Goal: Transaction & Acquisition: Subscribe to service/newsletter

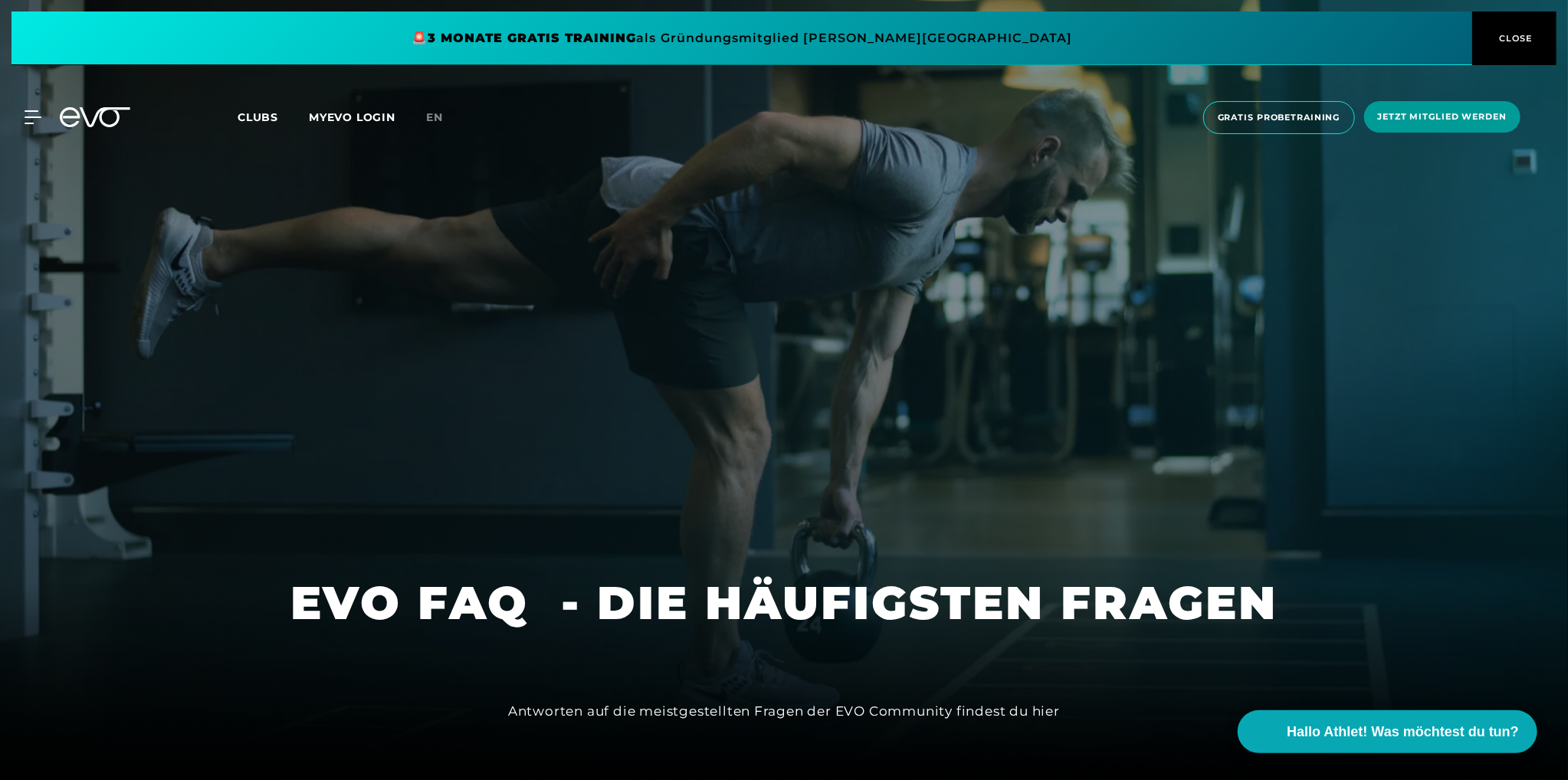
click at [1496, 112] on span "Jetzt Mitglied werden" at bounding box center [1442, 116] width 129 height 13
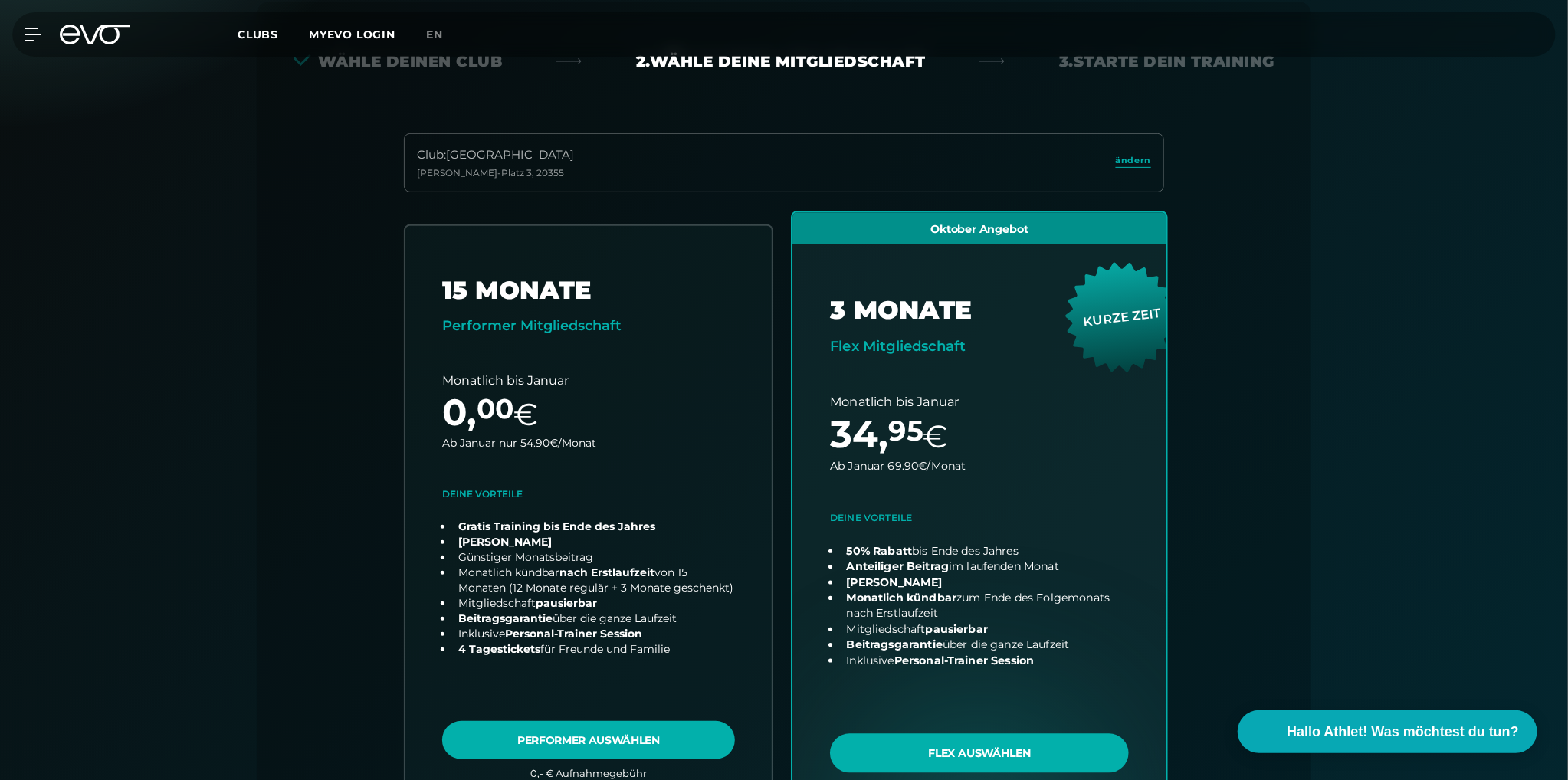
scroll to position [338, 0]
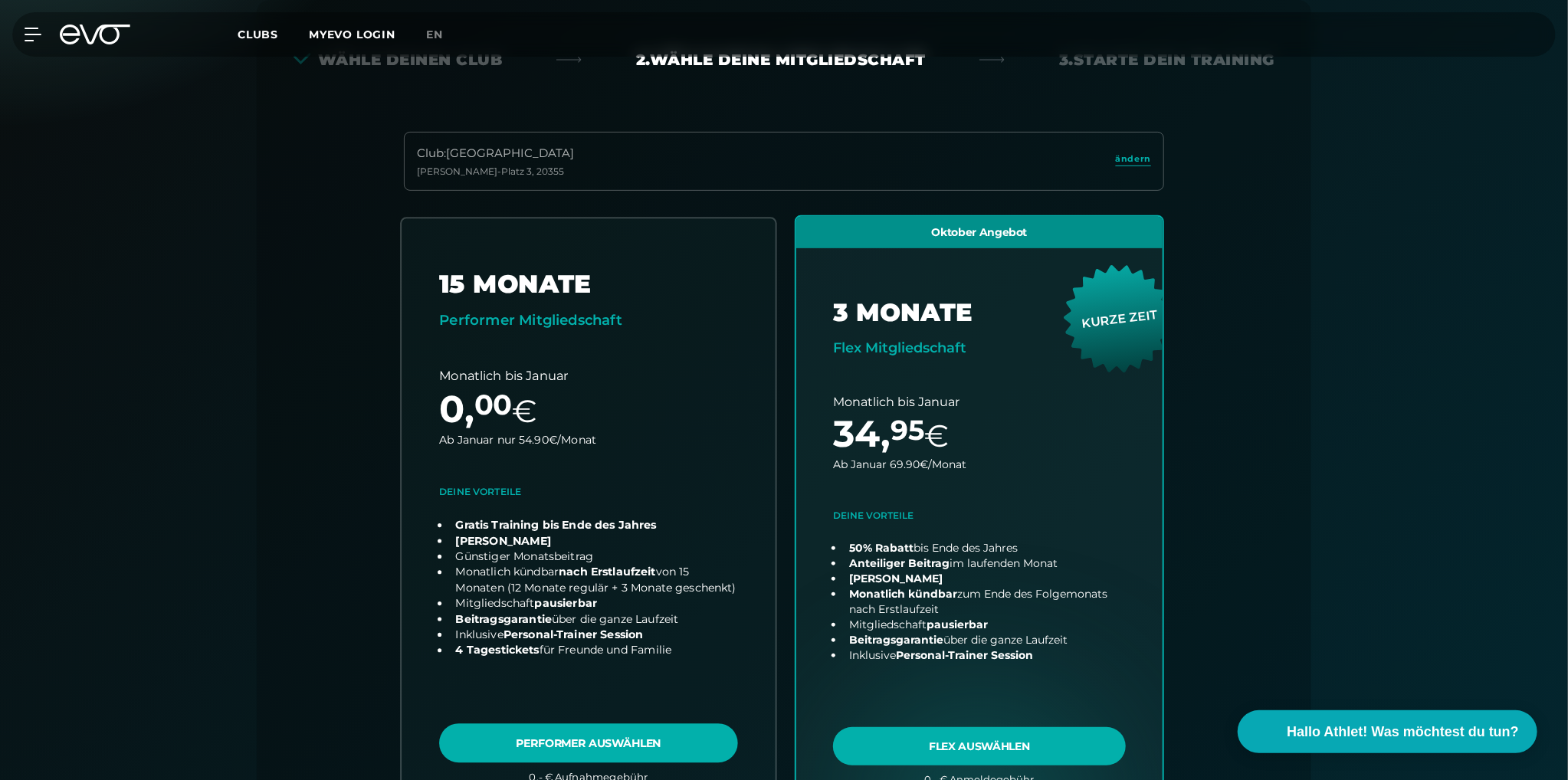
click at [512, 315] on link "choose plan" at bounding box center [588, 512] width 374 height 587
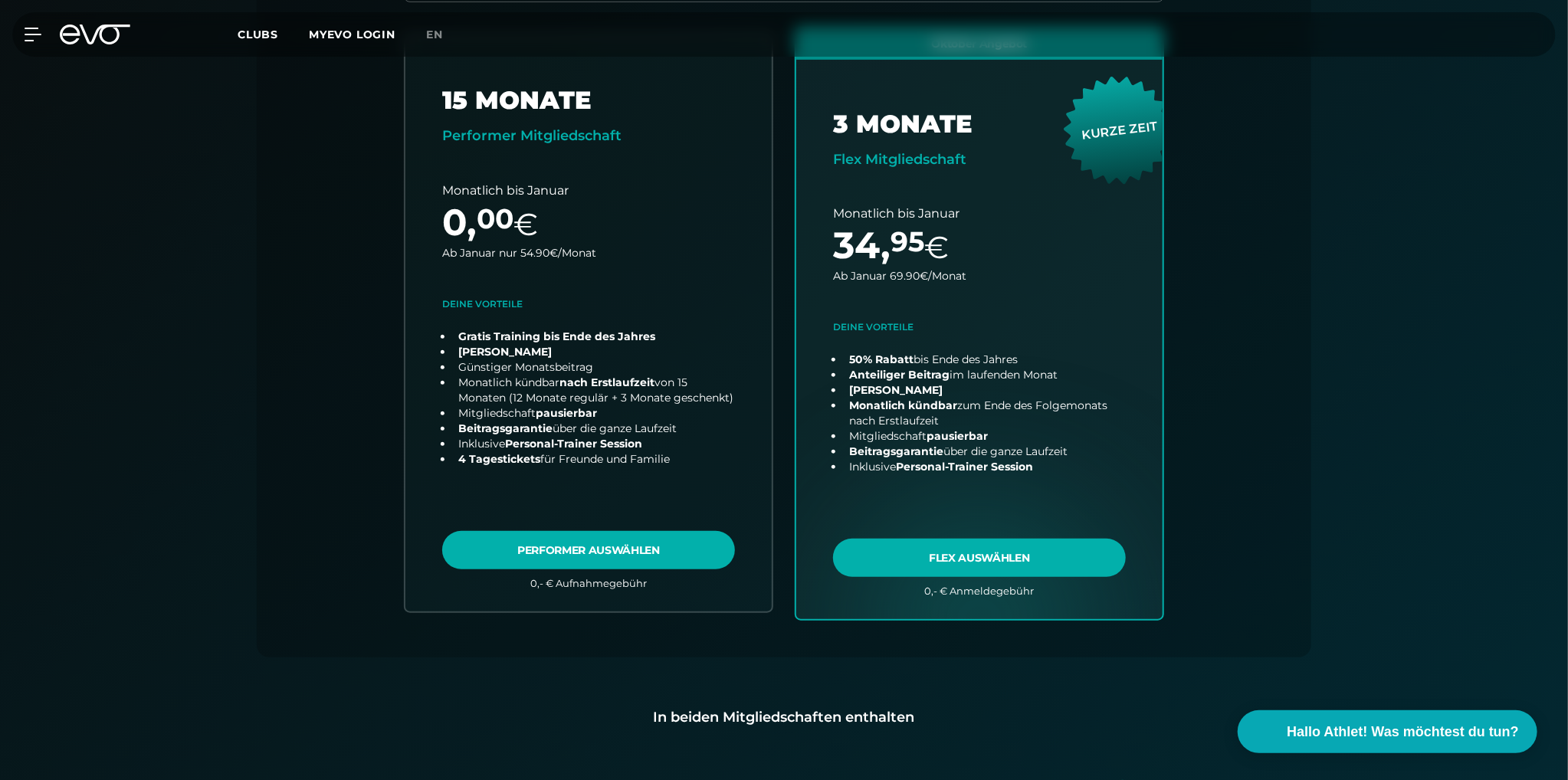
scroll to position [594, 0]
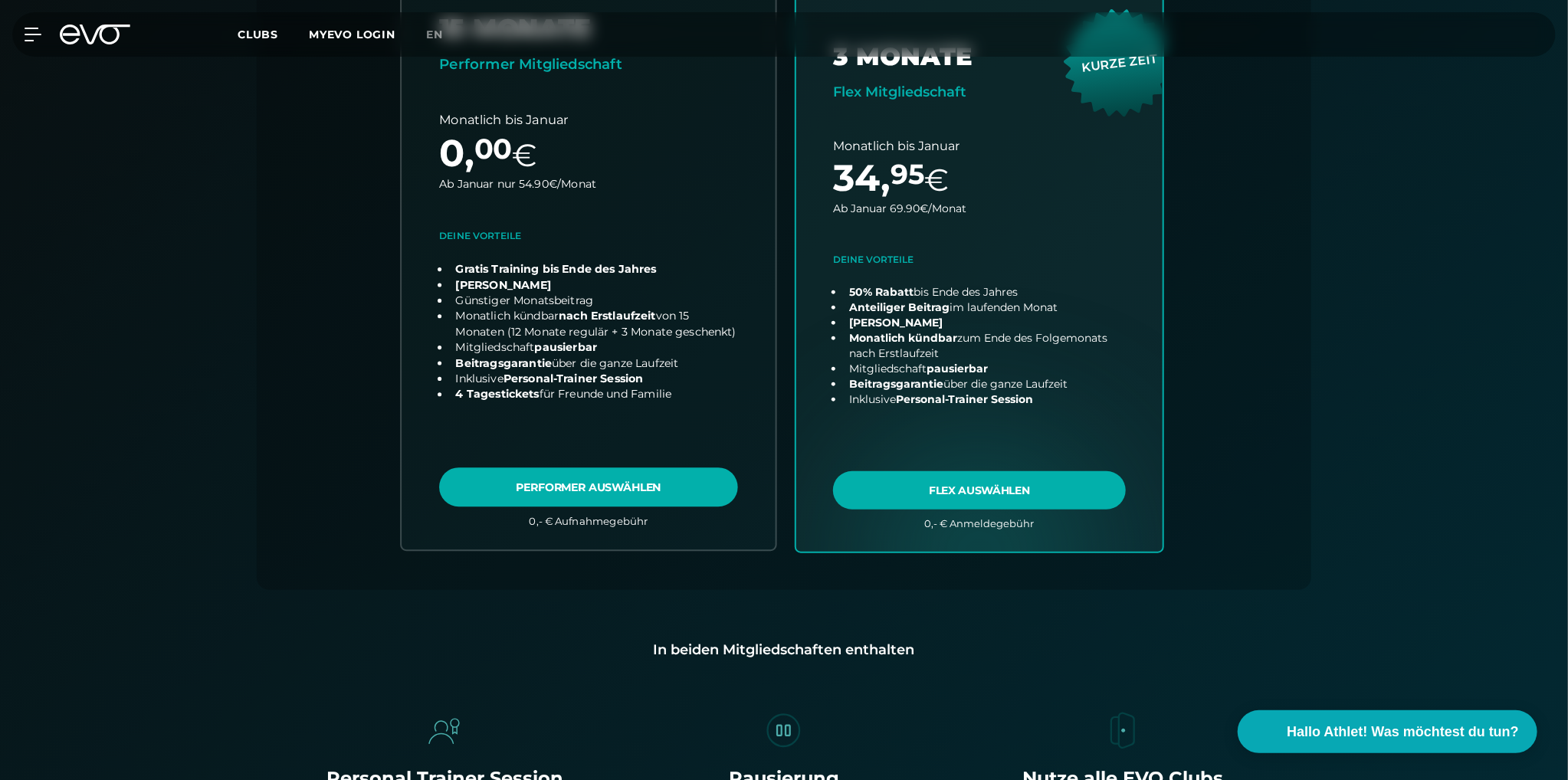
click at [555, 497] on link "choose plan" at bounding box center [588, 256] width 374 height 587
click at [625, 467] on link "choose plan" at bounding box center [588, 256] width 374 height 587
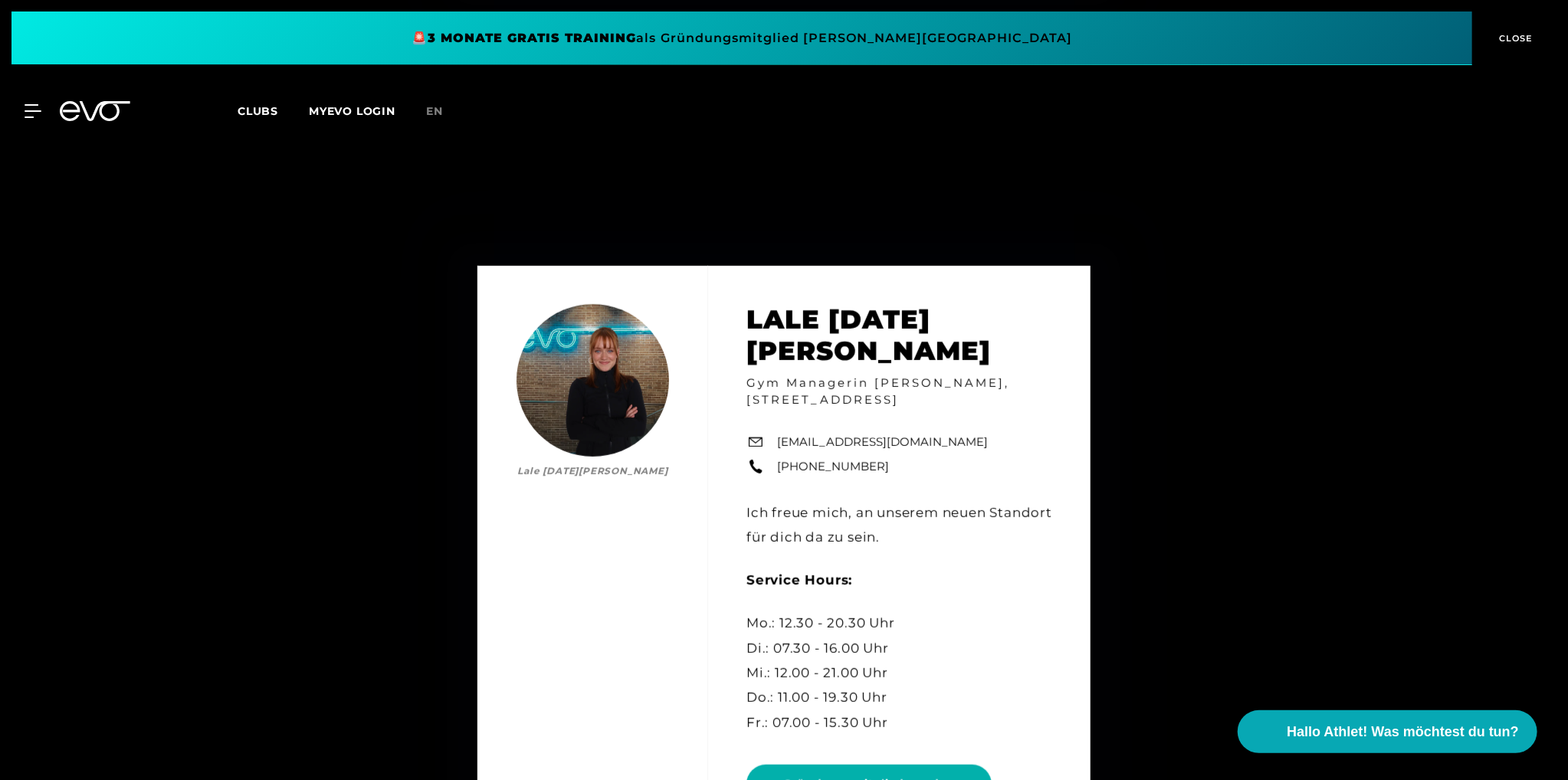
scroll to position [8497, 0]
